Goal: Task Accomplishment & Management: Complete application form

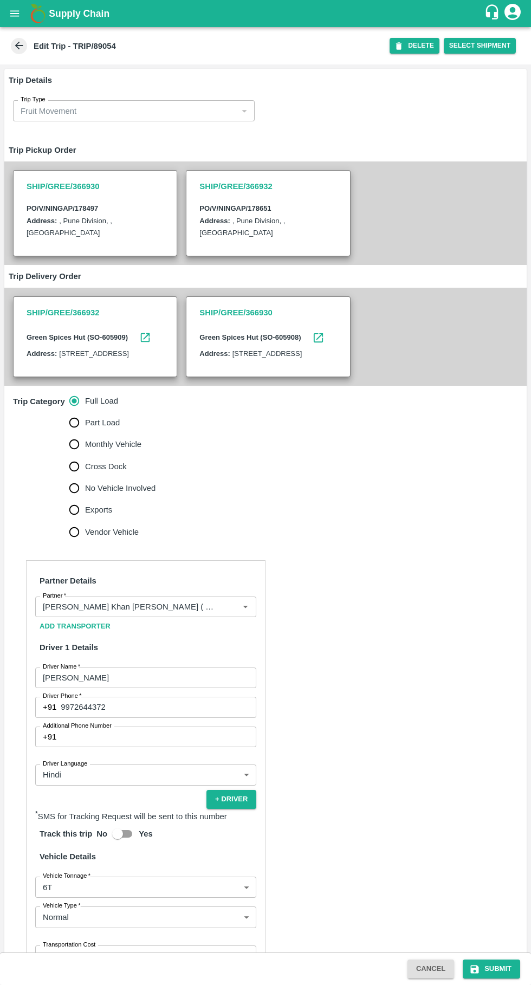
scroll to position [166, 0]
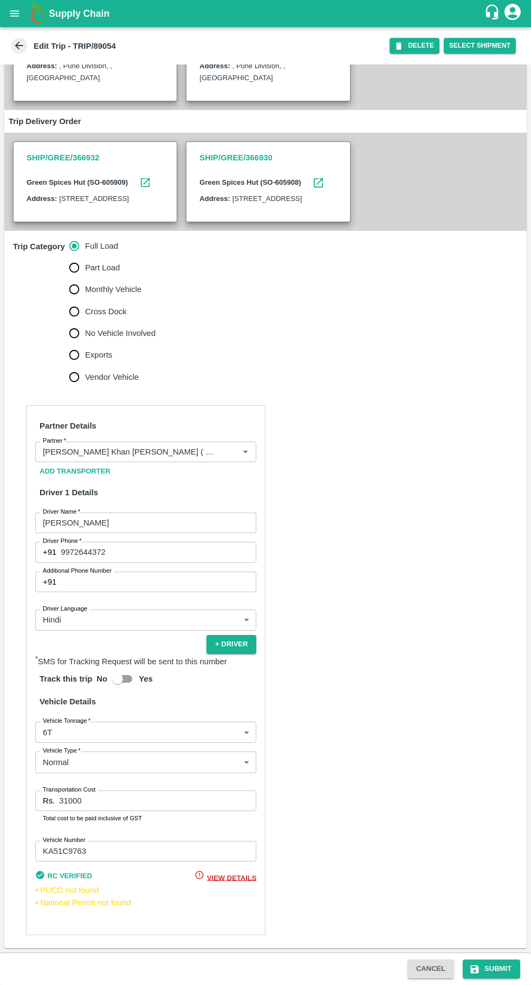
click at [148, 805] on input "31000" at bounding box center [157, 801] width 197 height 21
type input "32000"
click at [488, 971] on button "Submit" at bounding box center [491, 969] width 57 height 19
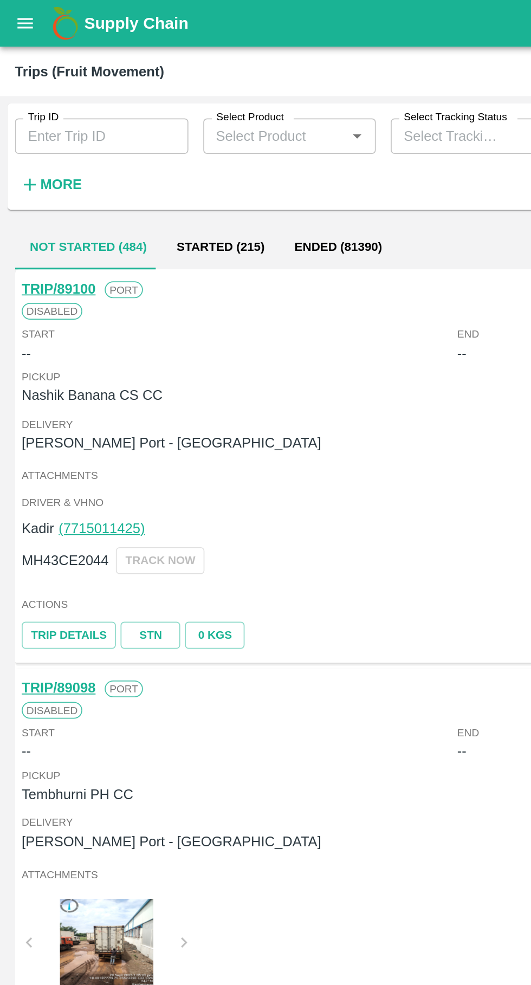
click at [17, 11] on icon "open drawer" at bounding box center [15, 14] width 12 height 12
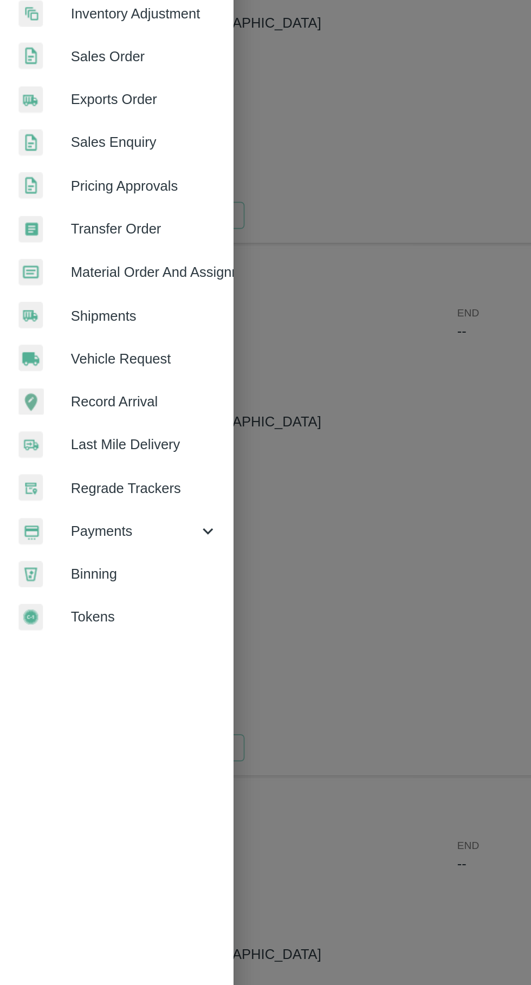
click at [88, 553] on span "Payments" at bounding box center [78, 553] width 74 height 12
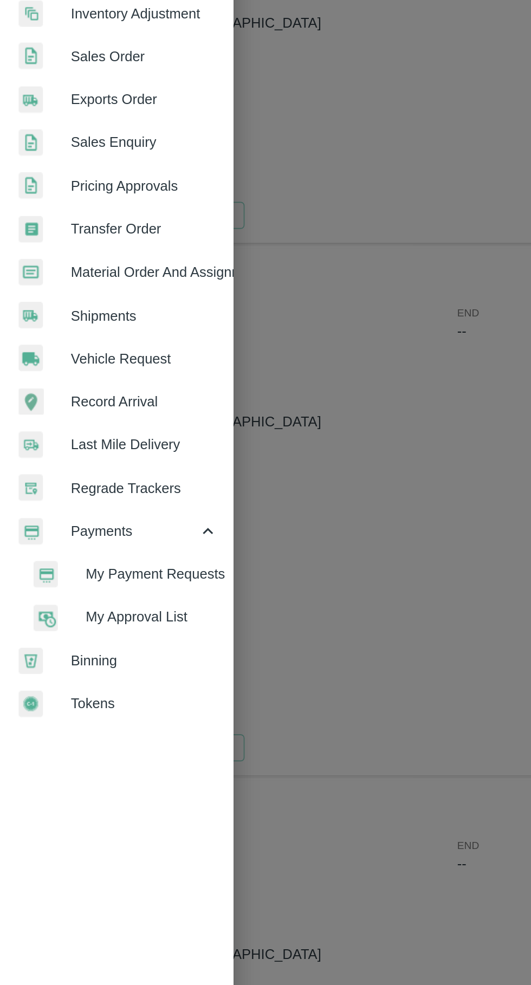
click at [103, 580] on span "My Payment Requests" at bounding box center [88, 578] width 77 height 12
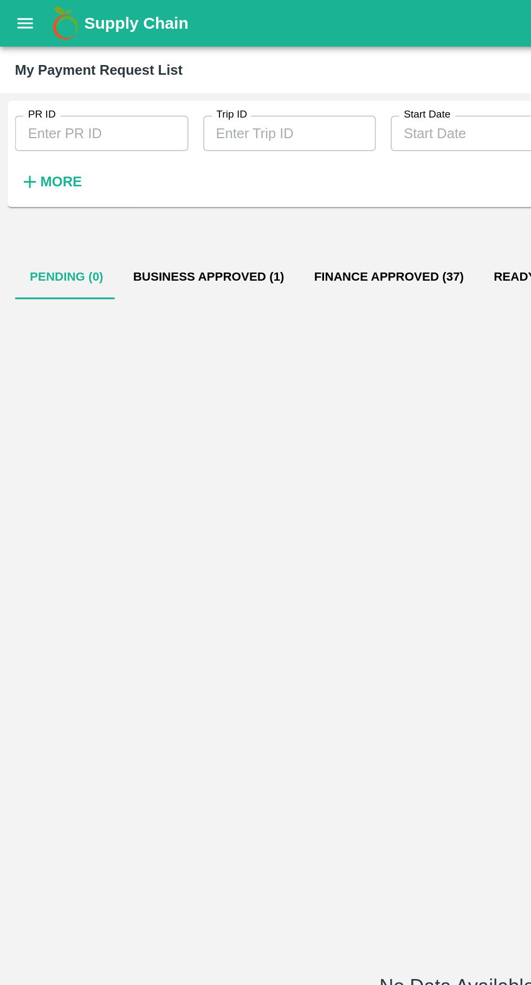
click at [145, 166] on button "Business Approved (1)" at bounding box center [121, 161] width 105 height 26
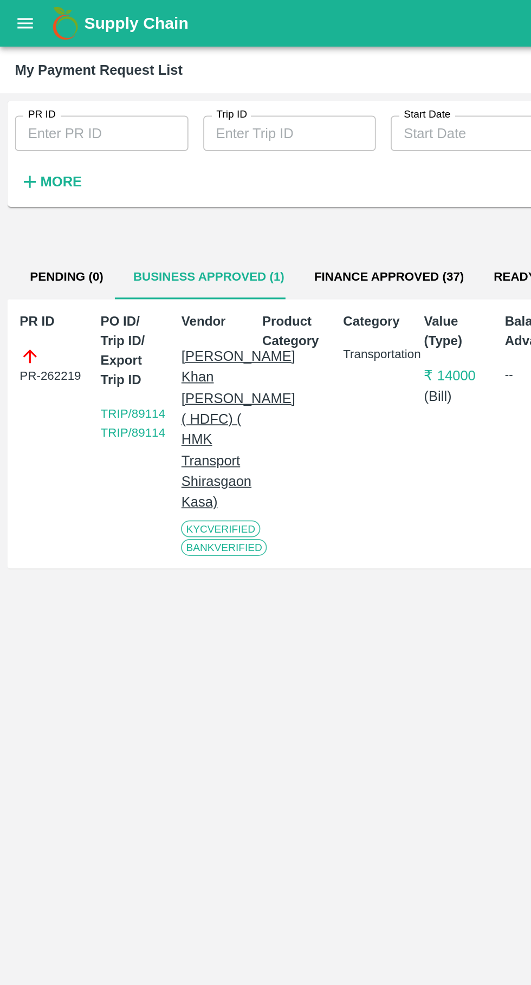
click at [16, 16] on icon "open drawer" at bounding box center [14, 13] width 9 height 6
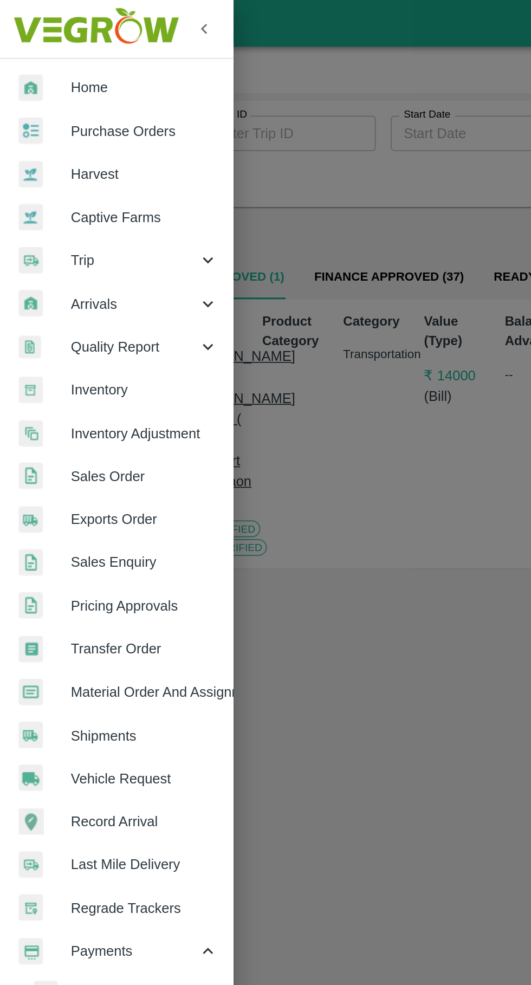
click at [51, 142] on div "Trip" at bounding box center [67, 151] width 135 height 25
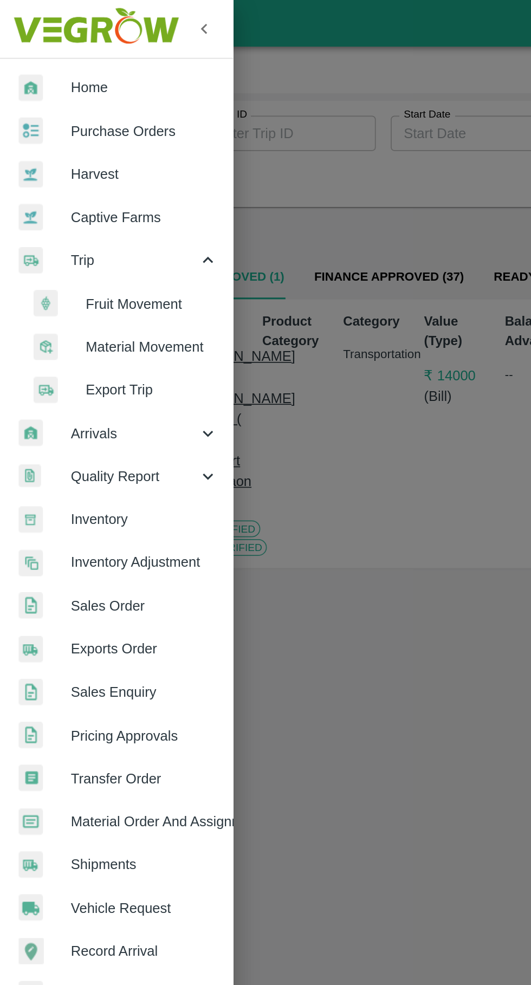
click at [66, 167] on li "Fruit Movement" at bounding box center [72, 176] width 127 height 25
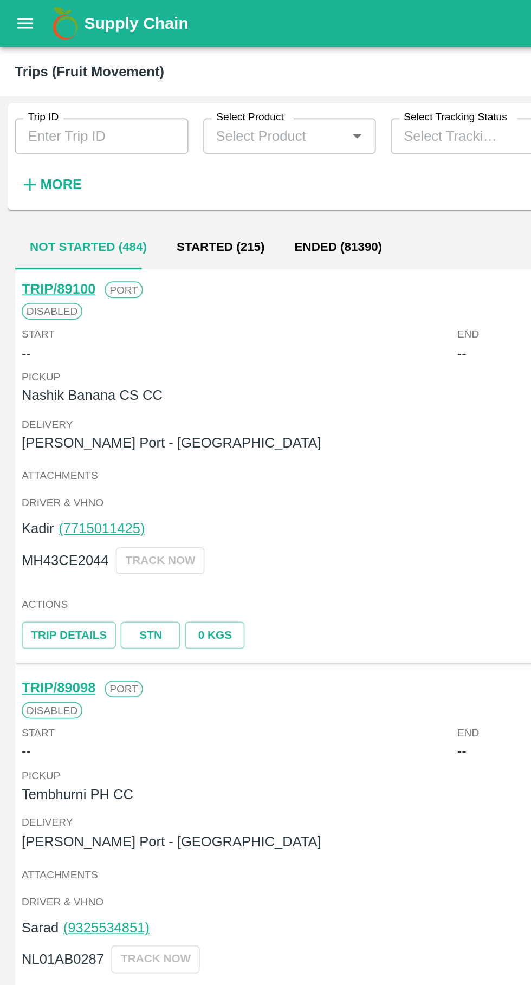
click at [38, 77] on input "Trip ID" at bounding box center [59, 79] width 101 height 21
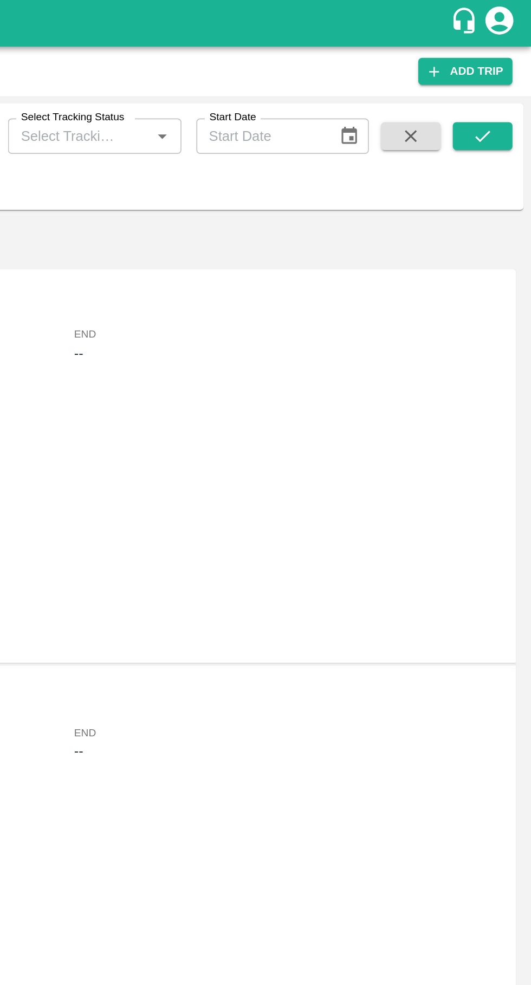
type input "89054"
click at [503, 79] on icon "submit" at bounding box center [503, 79] width 12 height 12
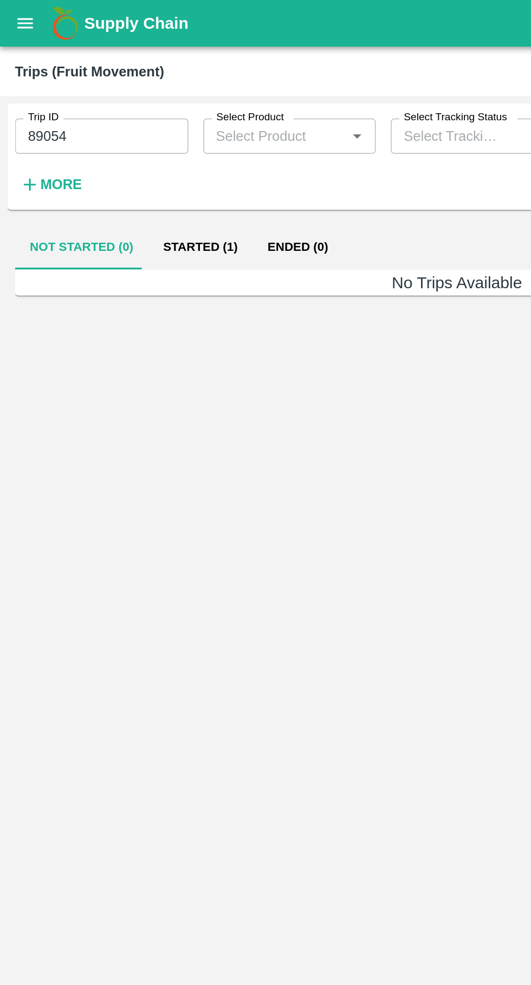
click at [100, 144] on button "Started (1)" at bounding box center [116, 144] width 61 height 26
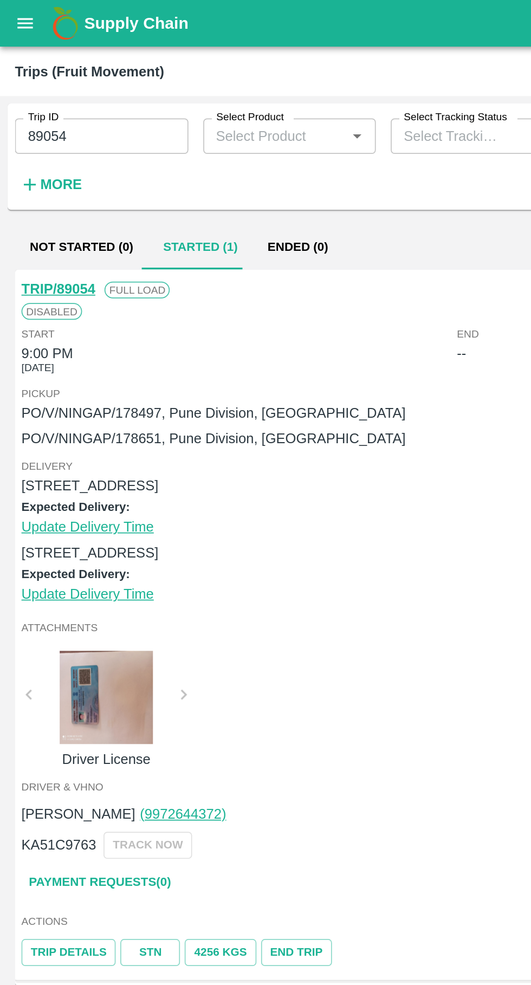
click at [24, 166] on link "TRIP/89054" at bounding box center [33, 168] width 43 height 9
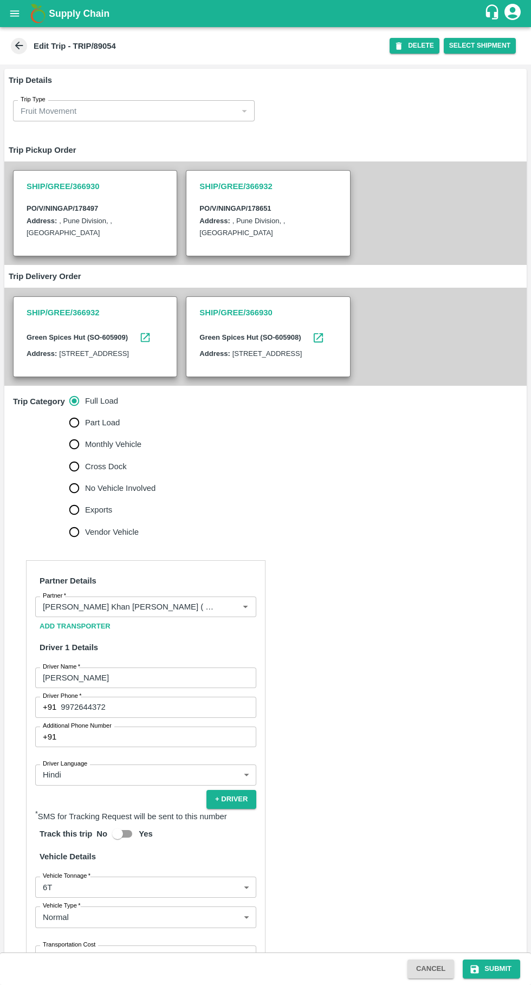
click at [205, 614] on input "Partner   *" at bounding box center [129, 607] width 183 height 14
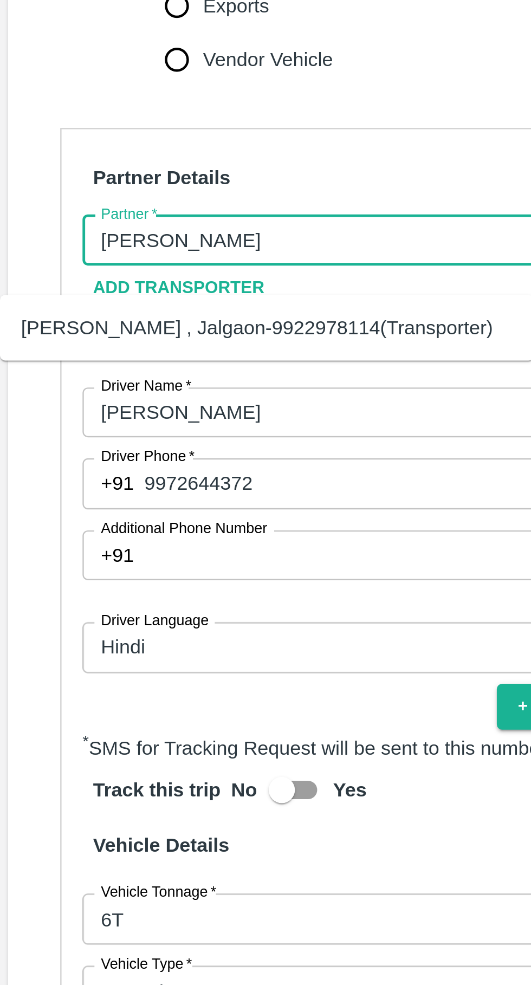
click at [48, 647] on div "[PERSON_NAME] , Jalgaon-9922978114(Transporter)" at bounding box center [107, 643] width 195 height 12
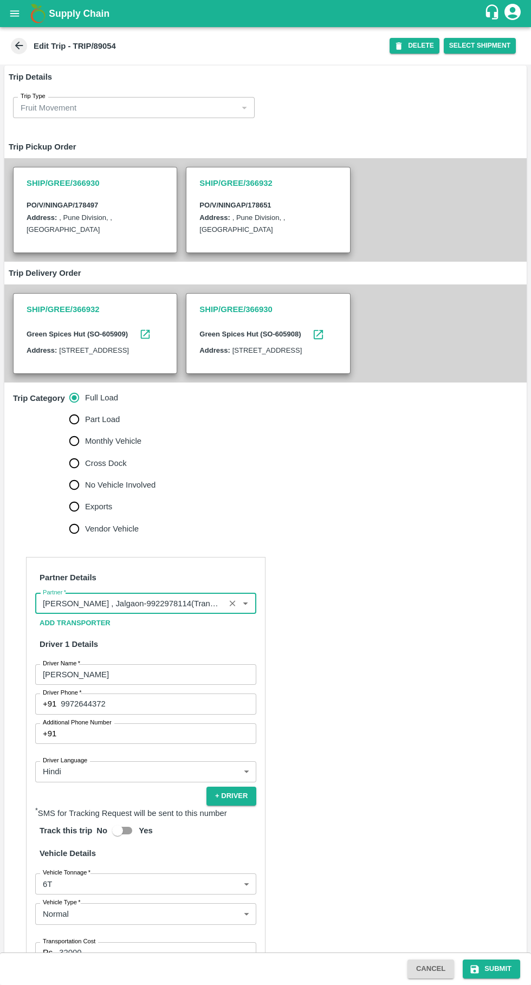
scroll to position [166, 0]
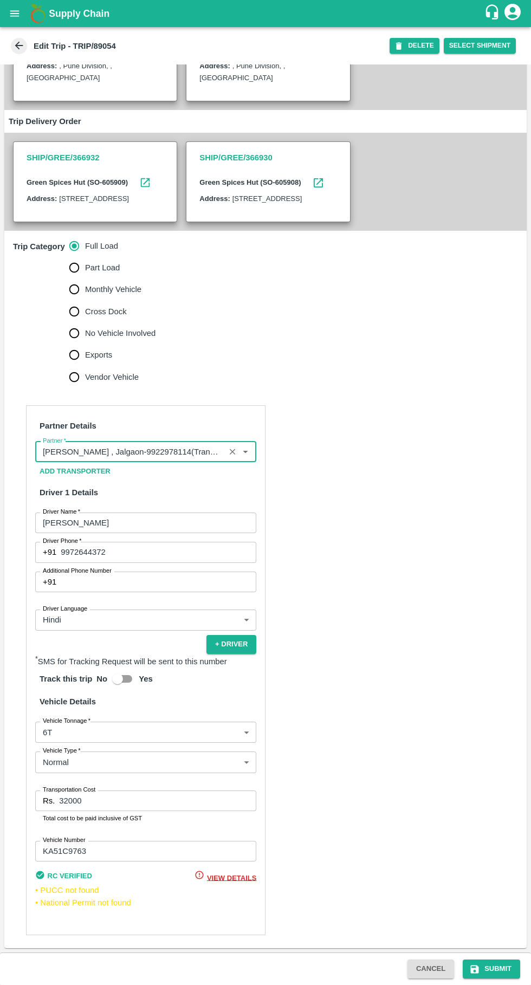
type input "[PERSON_NAME] , Jalgaon-9922978114(Transporter)"
click at [497, 973] on button "Submit" at bounding box center [491, 969] width 57 height 19
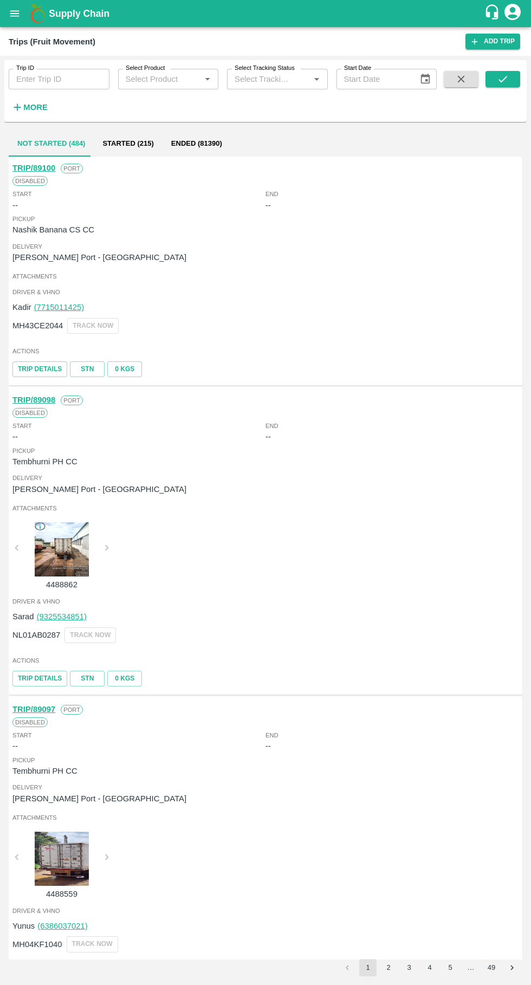
click at [66, 82] on input "Trip ID" at bounding box center [59, 79] width 101 height 21
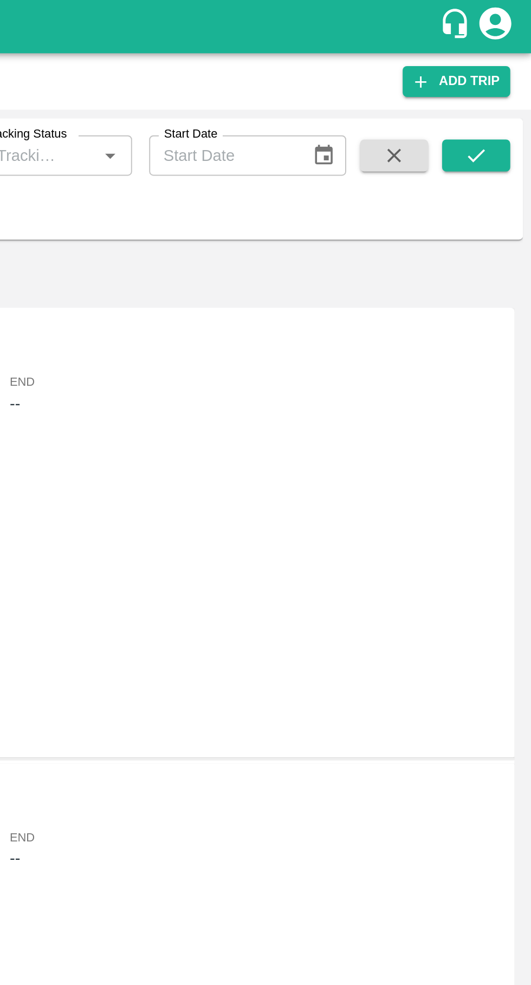
type input "89054"
click at [500, 82] on icon "submit" at bounding box center [503, 79] width 12 height 12
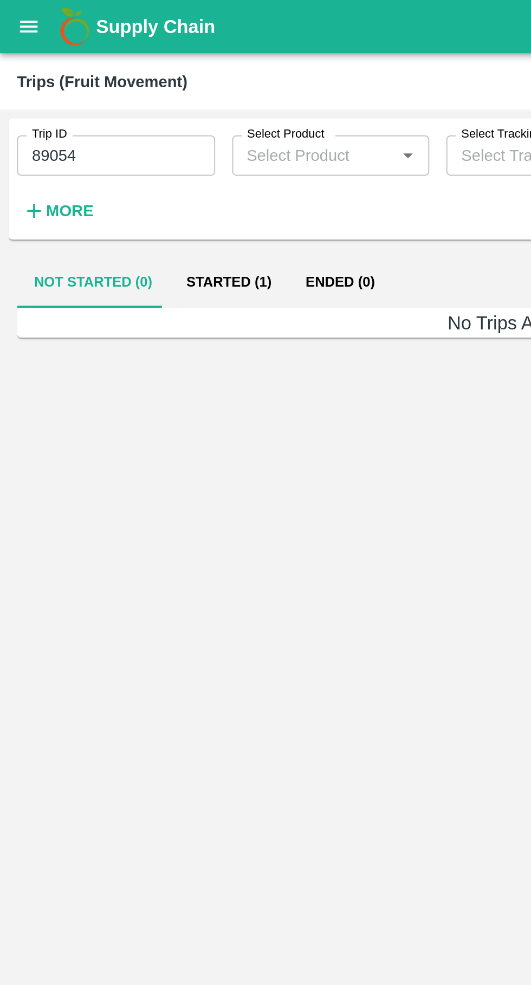
click at [109, 136] on button "Started (1)" at bounding box center [116, 144] width 61 height 26
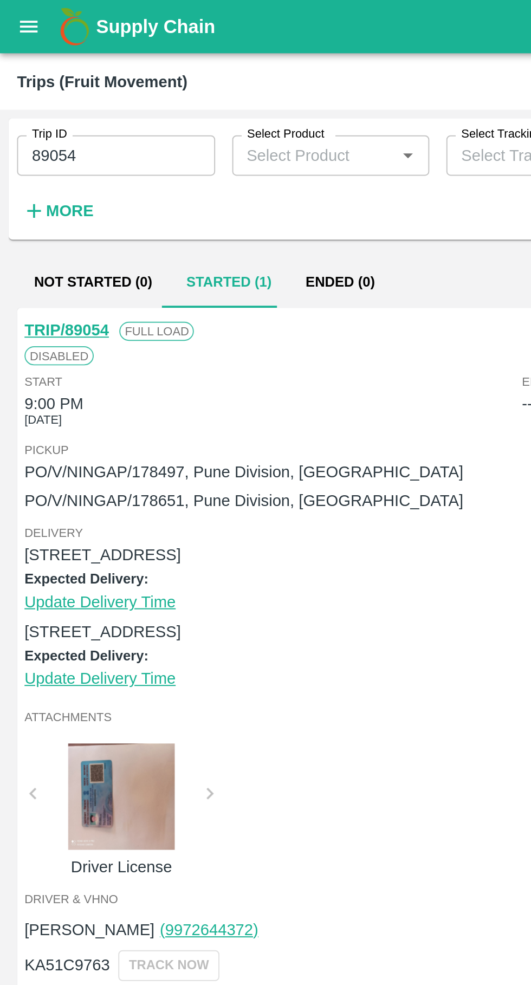
click at [46, 164] on link "TRIP/89054" at bounding box center [33, 168] width 43 height 9
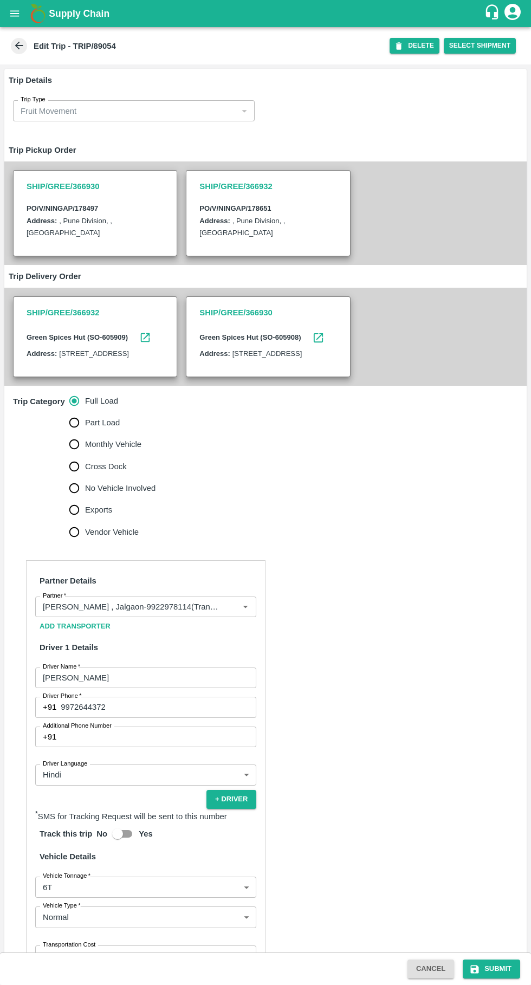
click at [177, 614] on input "Partner   *" at bounding box center [129, 607] width 183 height 14
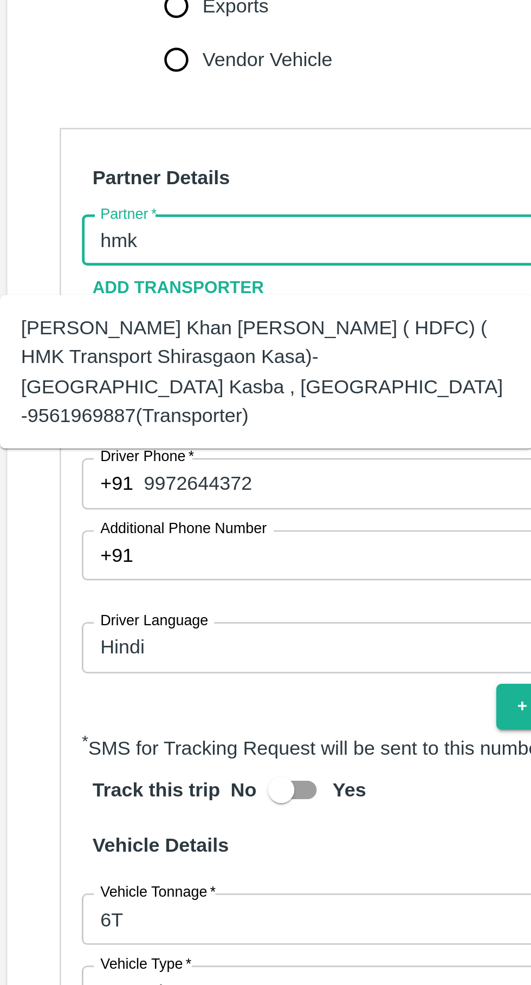
click at [136, 656] on div "[PERSON_NAME] Khan [PERSON_NAME] ( HDFC) ( HMK Transport Shirasgaon Kasa)-[GEOG…" at bounding box center [111, 661] width 203 height 48
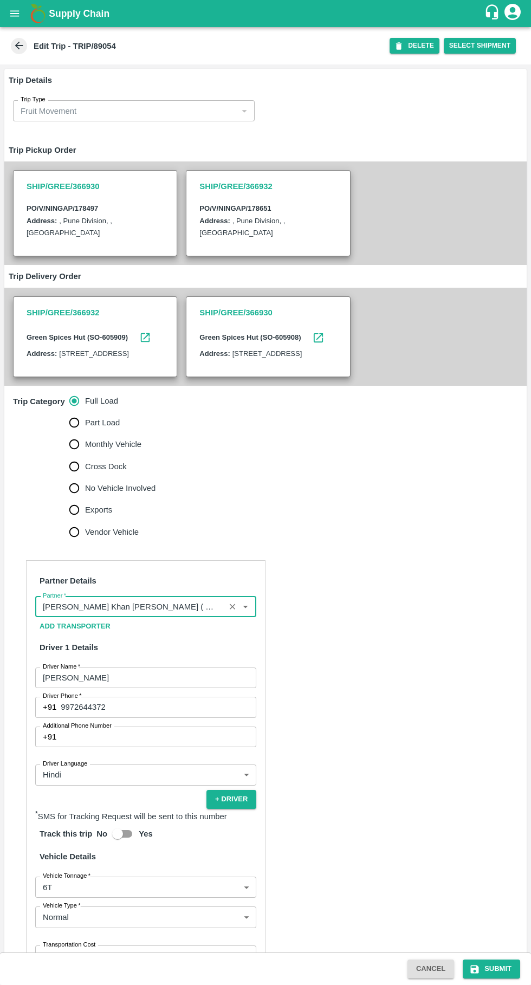
type input "[PERSON_NAME] Khan [PERSON_NAME] ( HDFC) ( HMK Transport Shirasgaon Kasa)-[GEOG…"
click at [494, 976] on button "Submit" at bounding box center [491, 969] width 57 height 19
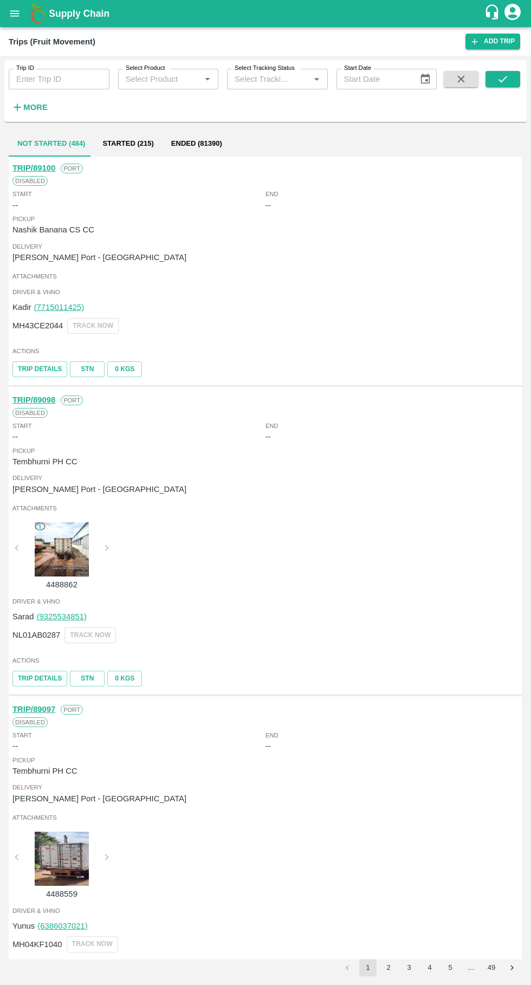
click at [51, 82] on input "Trip ID" at bounding box center [59, 79] width 101 height 21
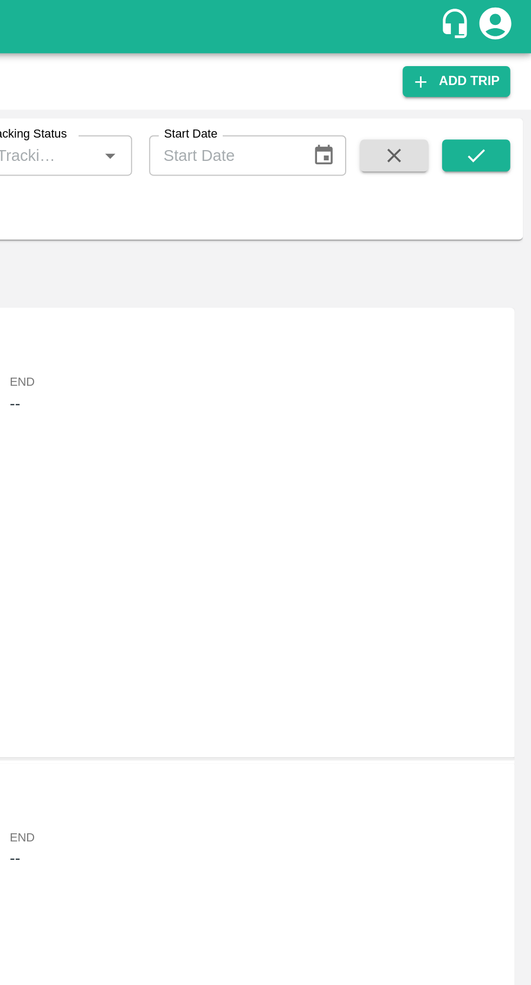
click at [510, 85] on button "submit" at bounding box center [502, 79] width 35 height 16
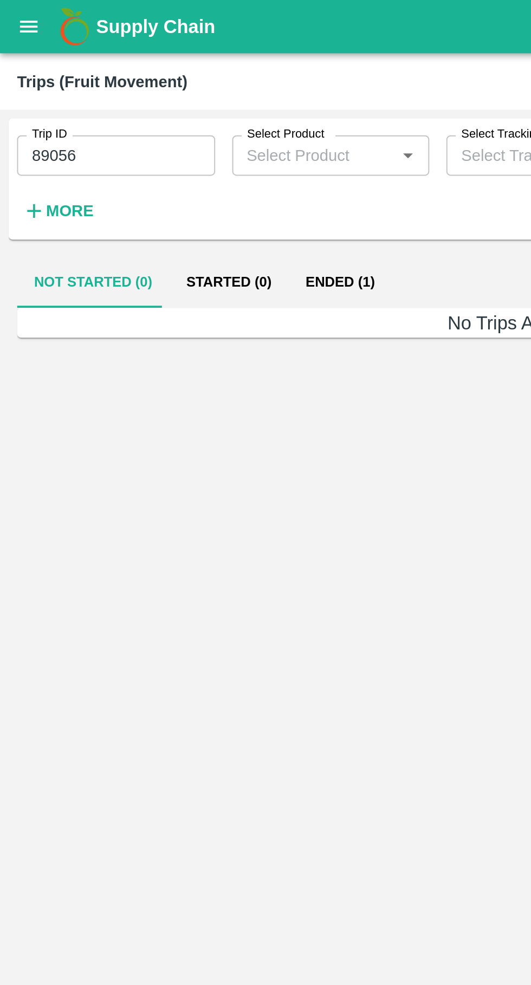
click at [174, 145] on button "Ended (1)" at bounding box center [173, 144] width 53 height 26
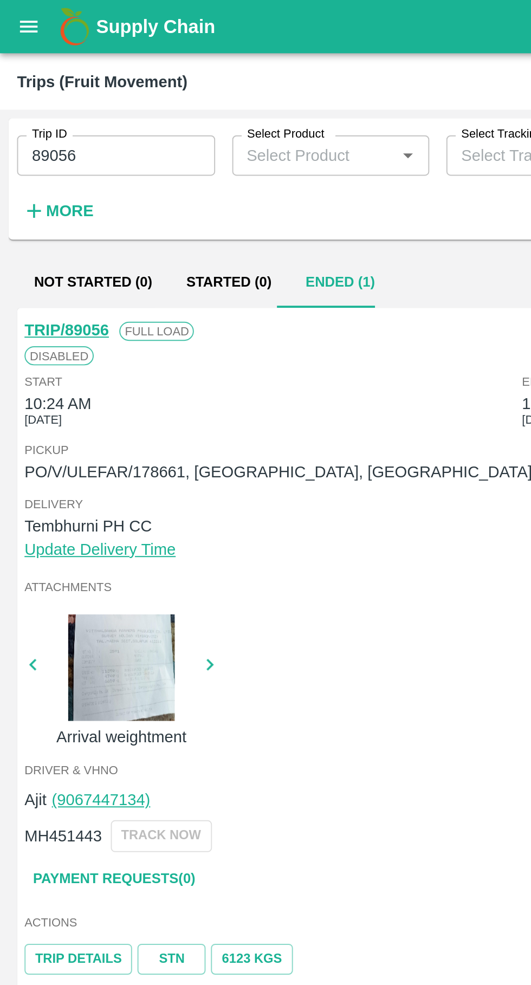
click at [66, 82] on input "89056" at bounding box center [59, 79] width 101 height 21
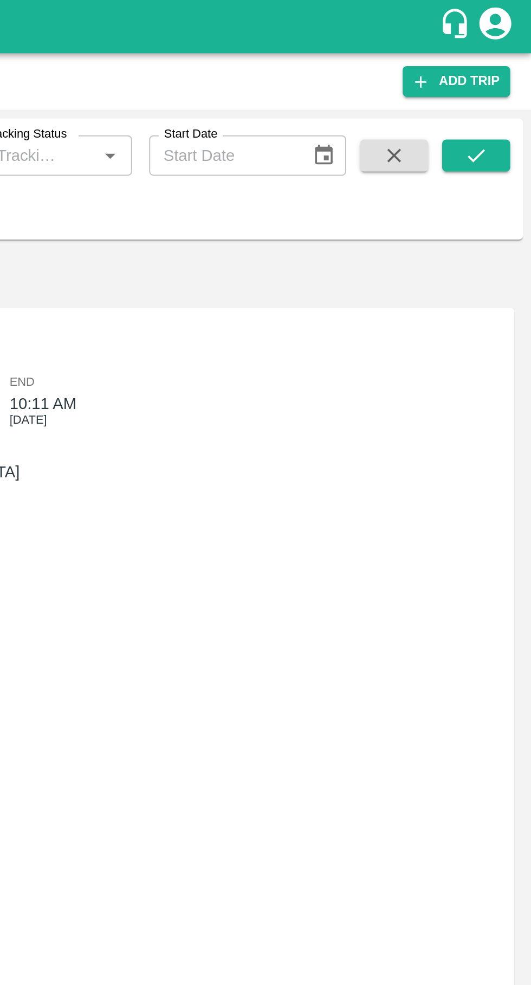
type input "89054"
click at [504, 85] on button "submit" at bounding box center [502, 79] width 35 height 16
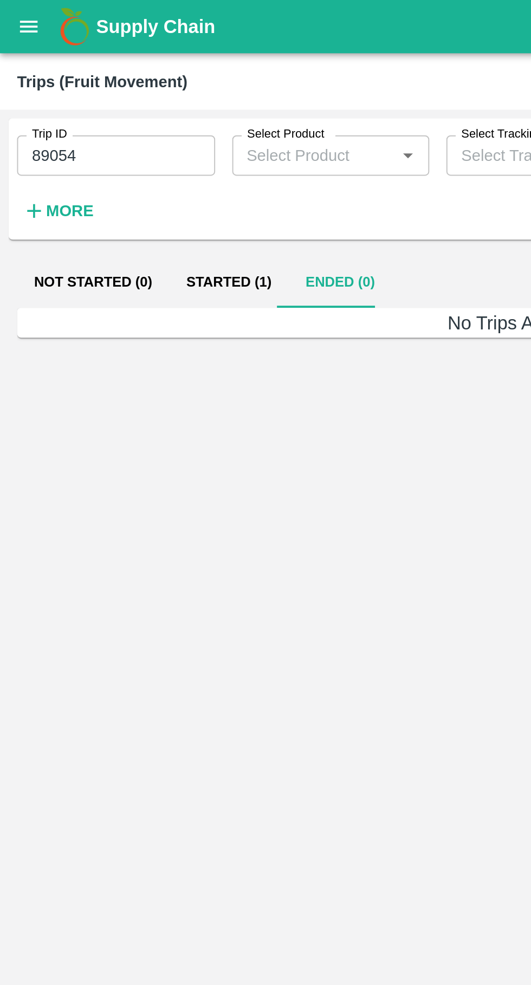
click at [111, 149] on button "Started (1)" at bounding box center [116, 144] width 61 height 26
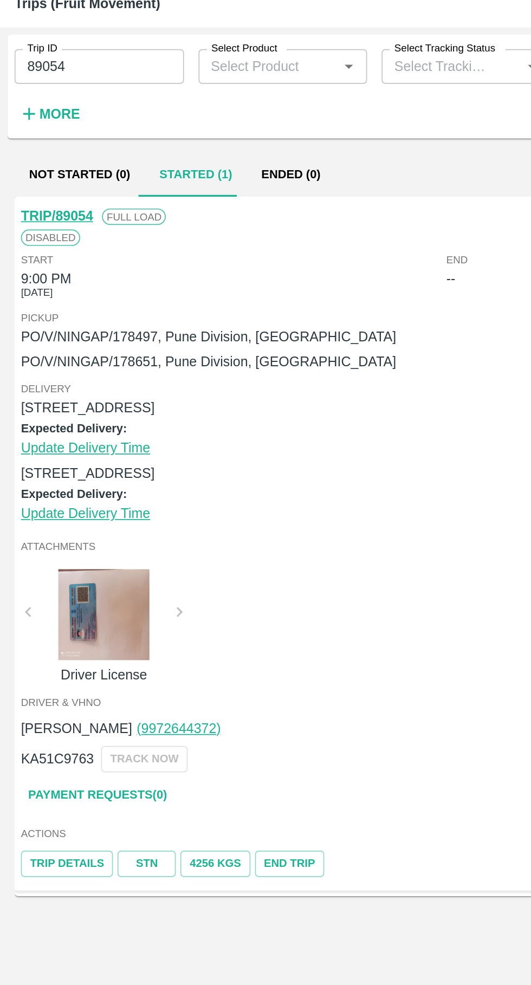
click at [76, 512] on link "Payment Requests( 0 )" at bounding box center [57, 512] width 91 height 19
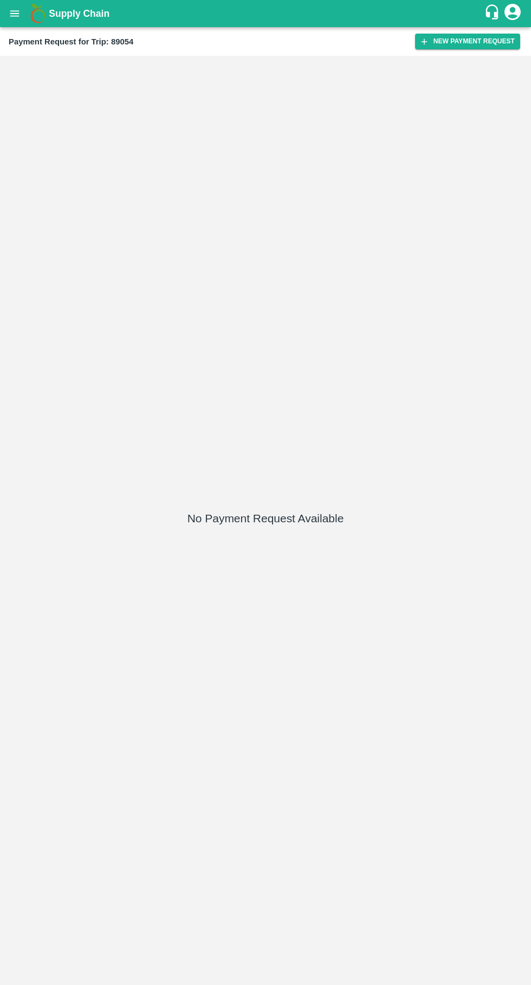
click at [470, 45] on button "New Payment Request" at bounding box center [467, 42] width 105 height 16
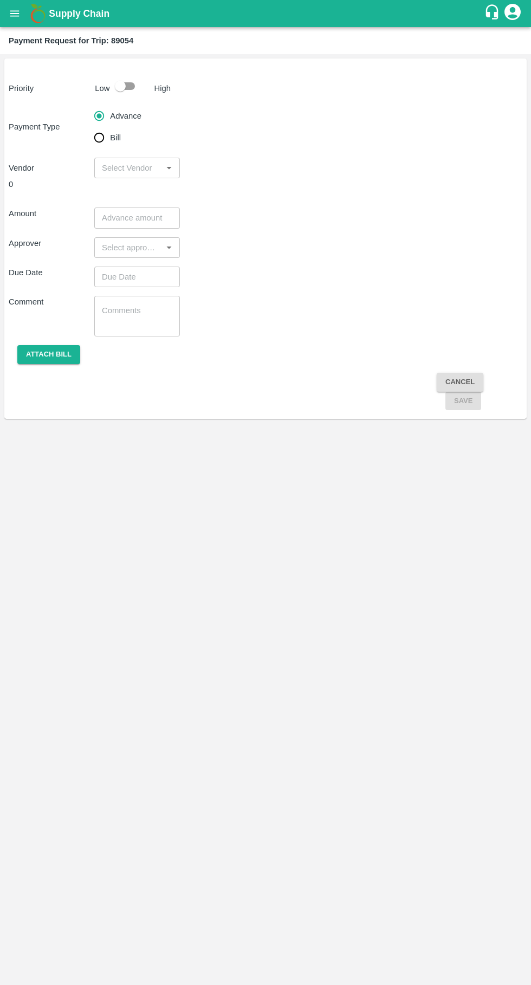
click at [117, 90] on input "checkbox" at bounding box center [120, 86] width 62 height 21
checkbox input "true"
click at [110, 167] on input "input" at bounding box center [128, 168] width 61 height 14
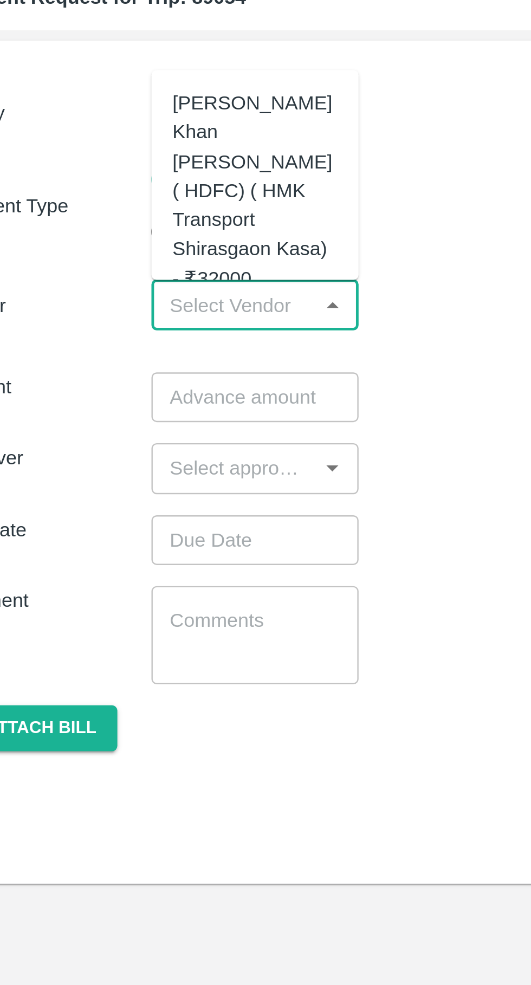
click at [144, 116] on div "Azhar Ahmad Khan Aziz Ahmad ( HDFC) ( HMK Transport Shirasgaon Kasa) - ₹32000" at bounding box center [137, 121] width 68 height 85
type input "Azhar Ahmad Khan Aziz Ahmad ( HDFC) ( HMK Transport Shirasgaon Kasa) - ₹32000"
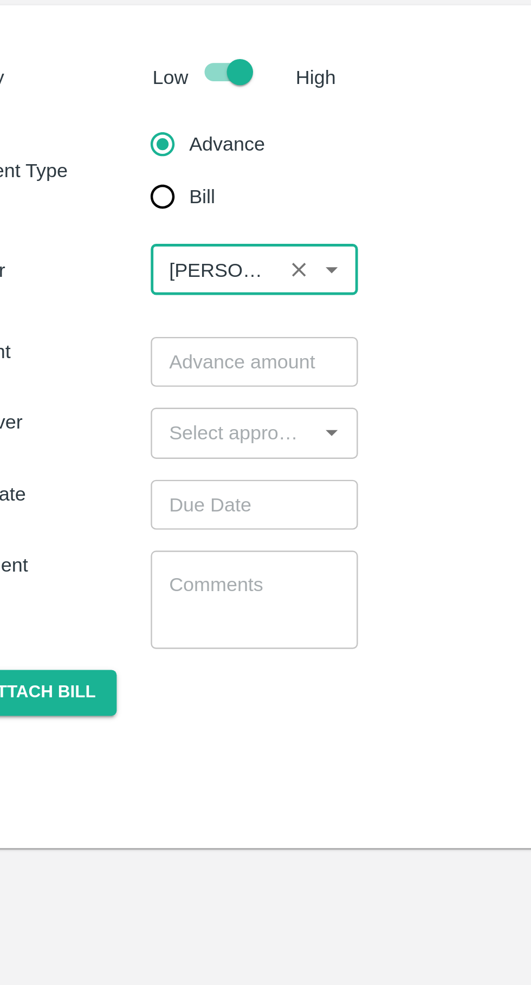
click at [137, 210] on input "number" at bounding box center [137, 206] width 86 height 21
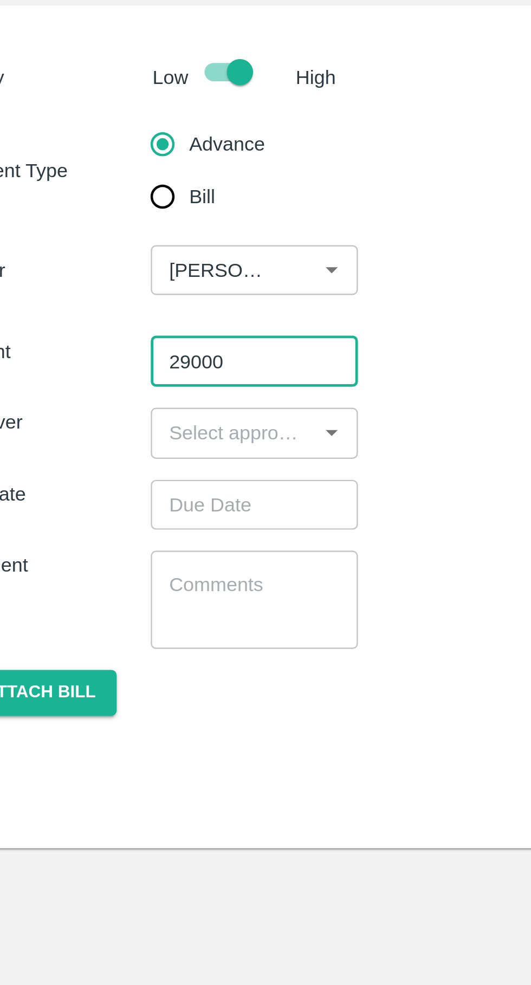
type input "29000"
click at [114, 232] on input "input" at bounding box center [128, 235] width 61 height 14
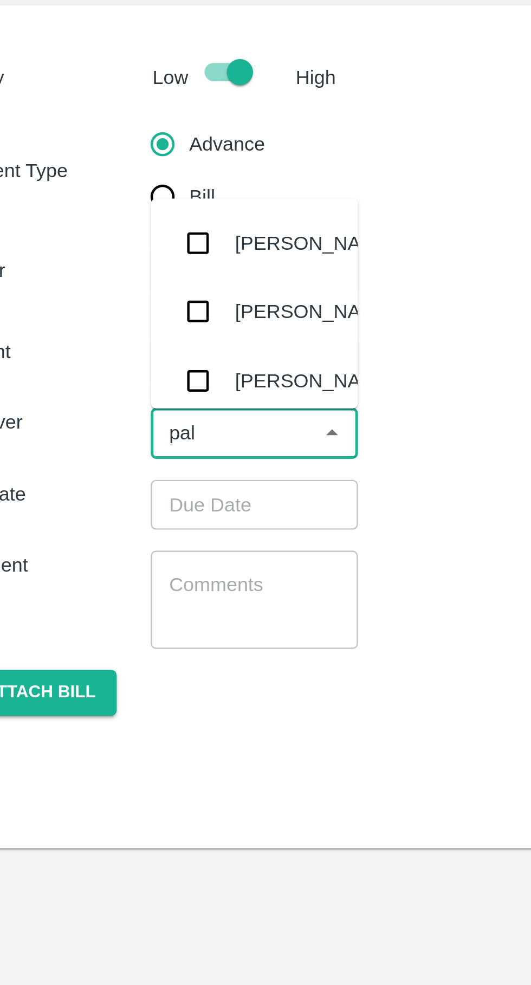
type input "palw"
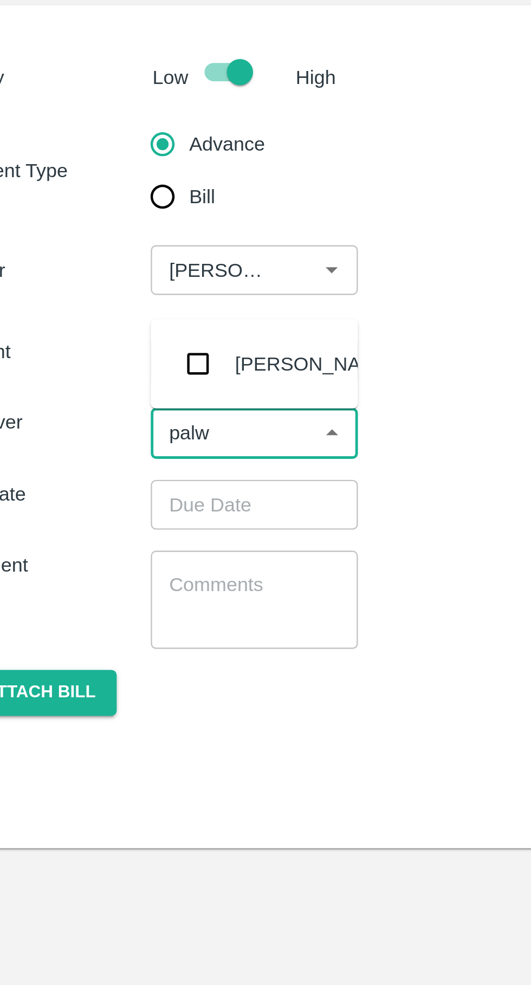
click at [123, 200] on input "checkbox" at bounding box center [114, 207] width 22 height 22
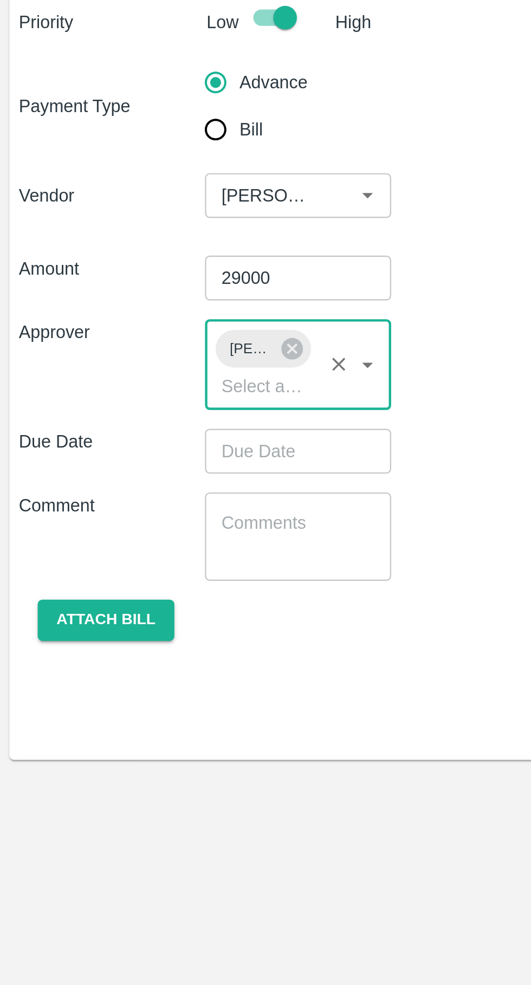
click at [144, 285] on input "Choose date" at bounding box center [133, 285] width 78 height 21
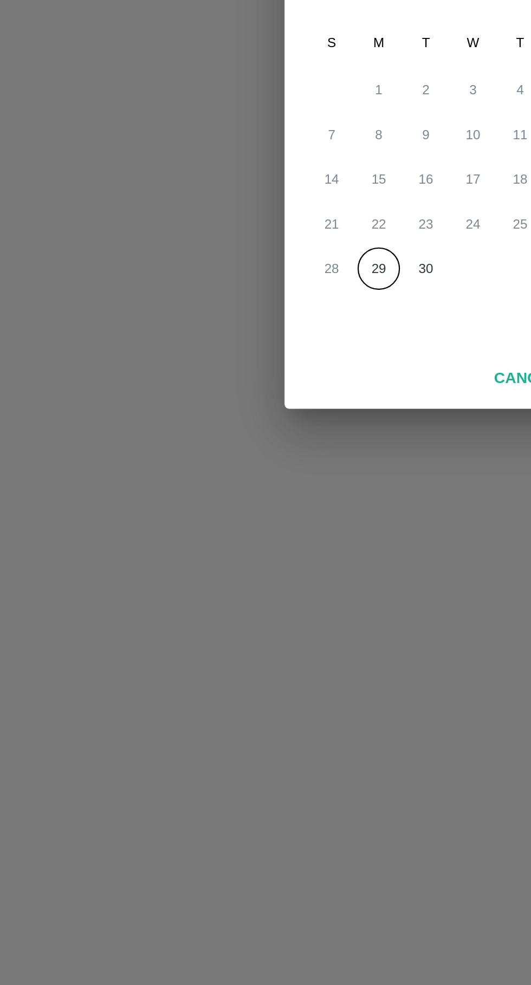
click at [227, 579] on button "29" at bounding box center [222, 579] width 20 height 20
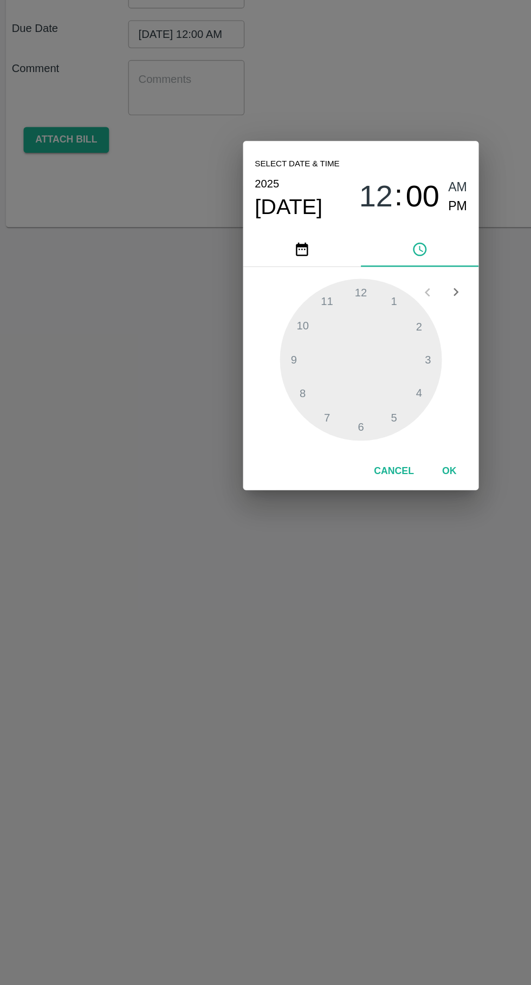
click at [338, 414] on span "PM" at bounding box center [337, 412] width 14 height 15
click at [339, 413] on span "PM" at bounding box center [337, 412] width 14 height 15
click at [303, 527] on div at bounding box center [265, 524] width 119 height 119
click at [336, 398] on span "AM" at bounding box center [337, 398] width 14 height 15
click at [338, 412] on span "PM" at bounding box center [337, 412] width 14 height 15
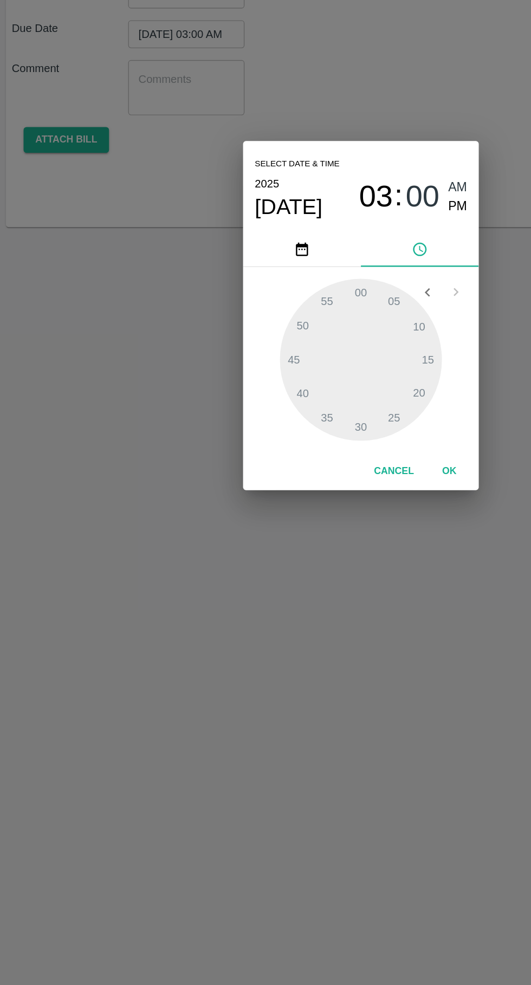
click at [309, 541] on div at bounding box center [265, 524] width 119 height 119
click at [310, 551] on div at bounding box center [265, 524] width 119 height 119
click at [308, 555] on div at bounding box center [265, 524] width 119 height 119
type input "29/09/2025 03:21 PM"
click at [333, 606] on button "OK" at bounding box center [330, 607] width 35 height 19
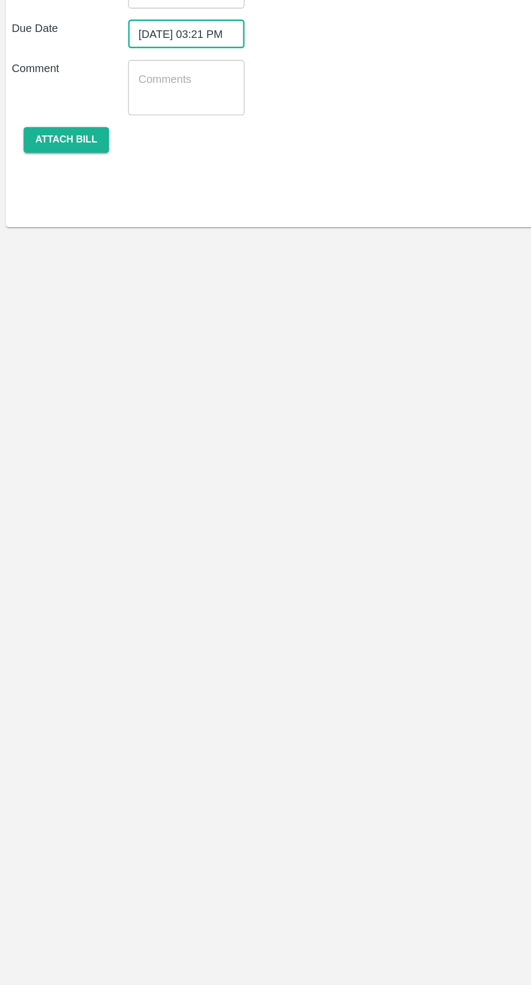
scroll to position [0, 8]
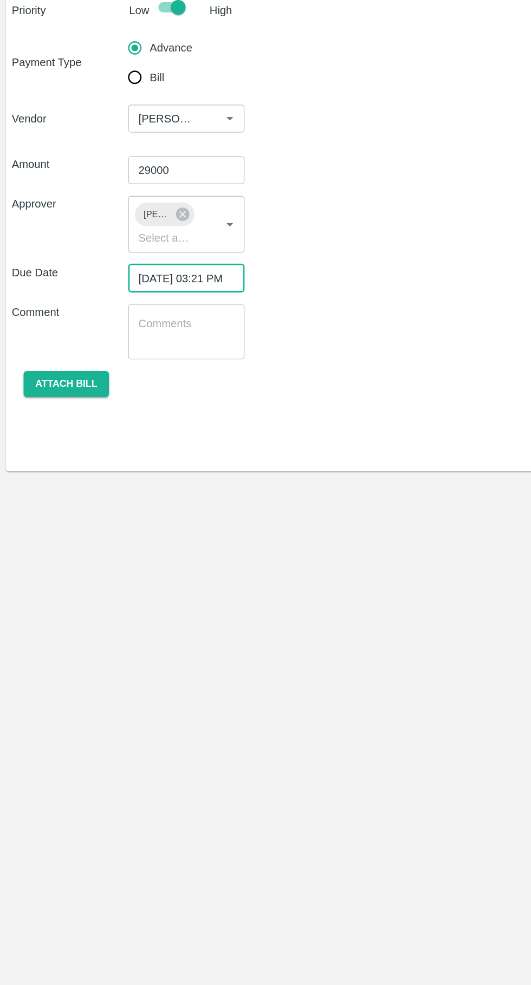
click at [38, 364] on button "Attach bill" at bounding box center [48, 363] width 63 height 19
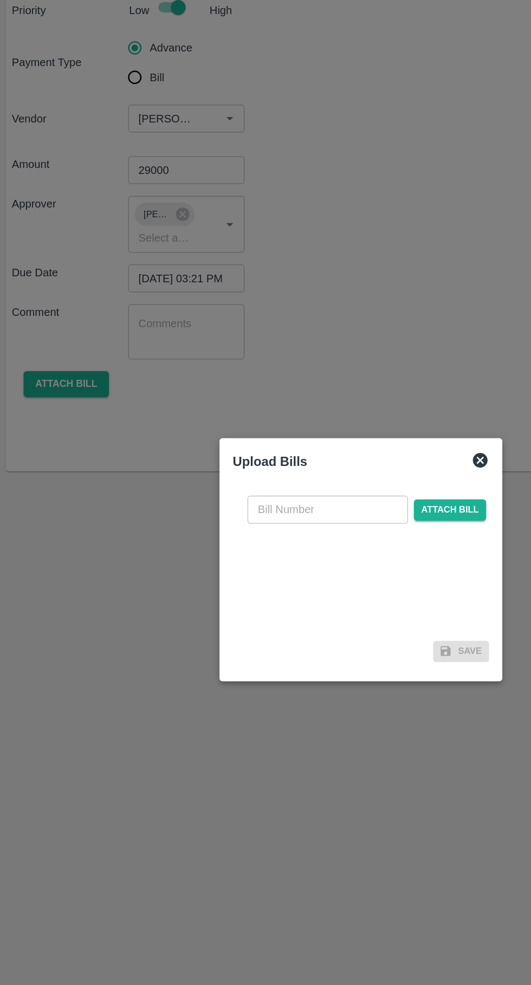
scroll to position [0, 0]
click at [230, 454] on input "text" at bounding box center [241, 455] width 118 height 21
type input "374"
click at [335, 454] on span "Attach bill" at bounding box center [331, 456] width 53 height 16
click at [0, 0] on input "Attach bill" at bounding box center [0, 0] width 0 height 0
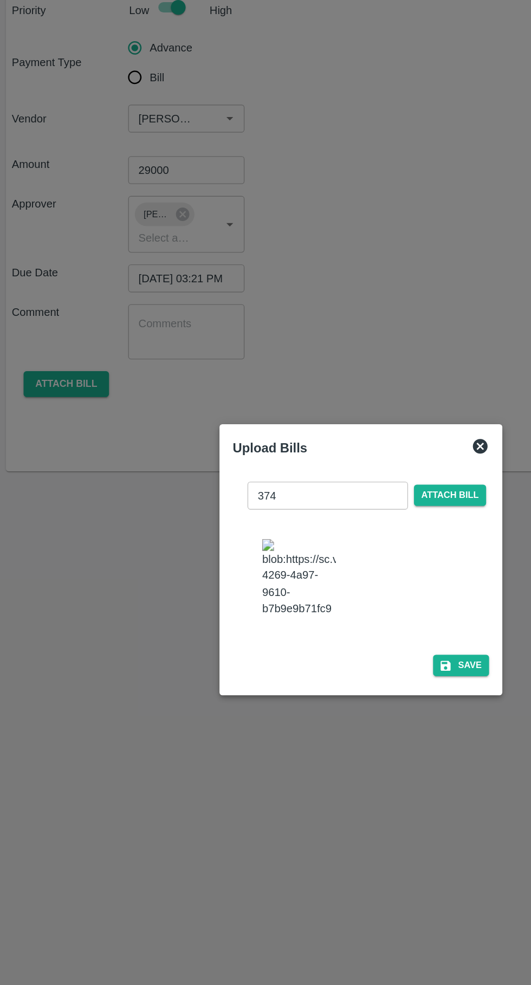
click at [346, 575] on div "374 ​ Attach bill Save" at bounding box center [265, 504] width 197 height 165
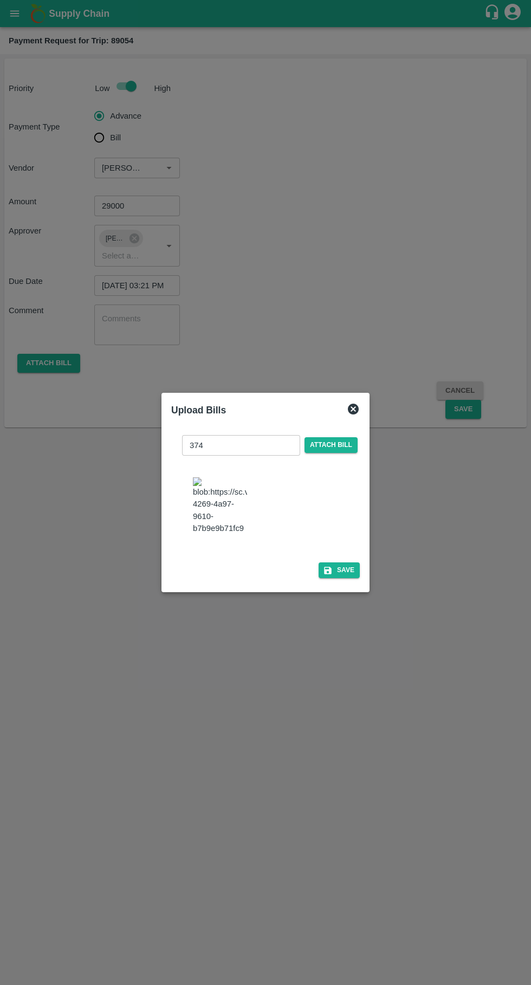
click at [349, 578] on div "374 ​ Attach bill Save" at bounding box center [265, 504] width 197 height 165
click at [340, 568] on button "Save" at bounding box center [339, 570] width 41 height 16
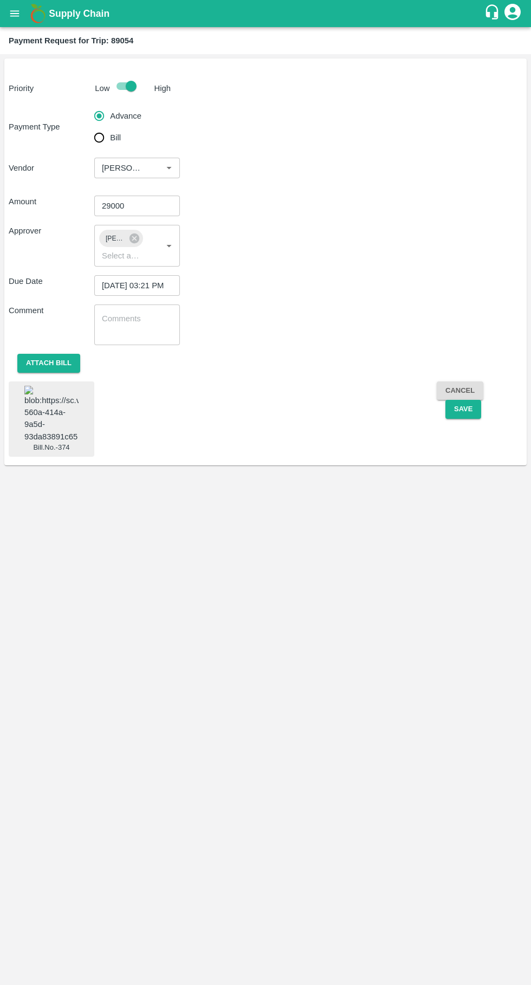
click at [463, 409] on button "Save" at bounding box center [463, 409] width 36 height 19
